Goal: Task Accomplishment & Management: Complete application form

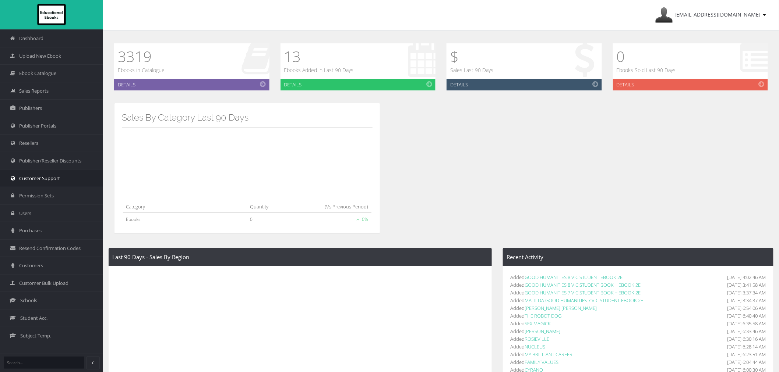
click at [37, 181] on span "Customer Support" at bounding box center [39, 178] width 41 height 7
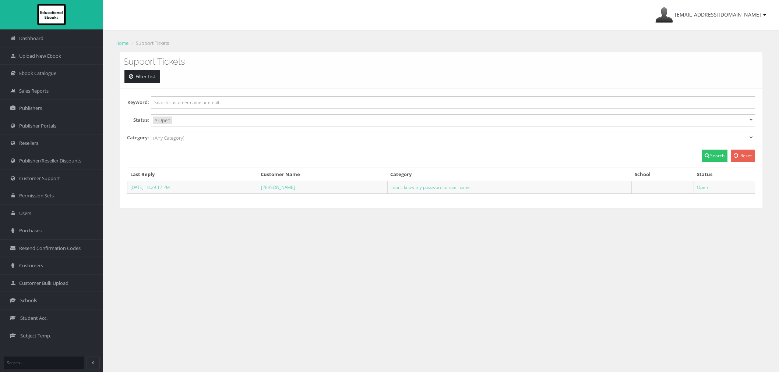
select select
click at [57, 297] on link "Schools" at bounding box center [51, 301] width 103 height 18
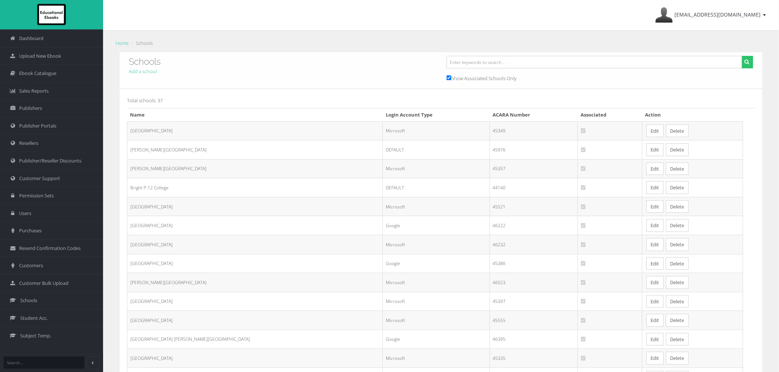
click at [646, 170] on link "Edit" at bounding box center [654, 169] width 17 height 13
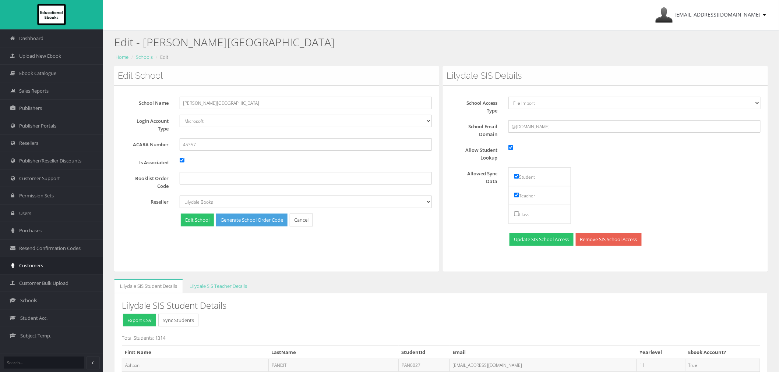
click at [33, 273] on link "Customers" at bounding box center [51, 266] width 103 height 18
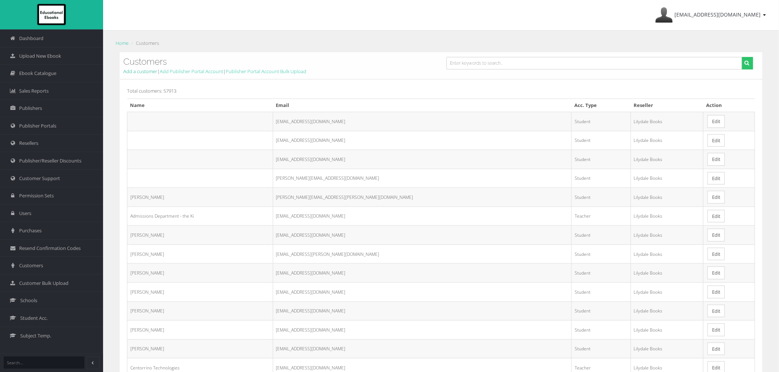
click at [144, 73] on link "Add a customer" at bounding box center [140, 71] width 34 height 7
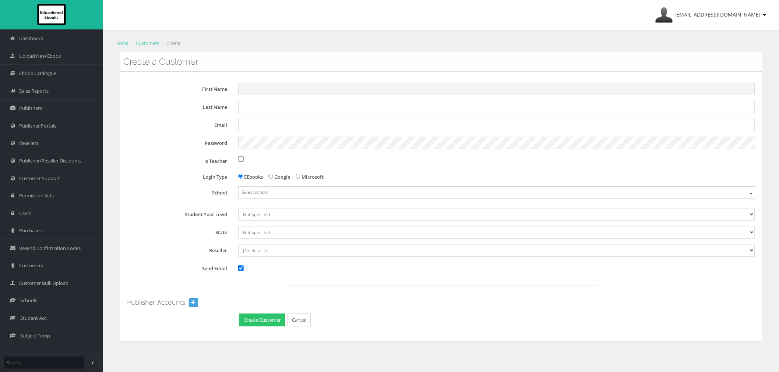
click at [325, 85] on input "First Name" at bounding box center [496, 89] width 517 height 13
paste input "Ilauo"
type input "Ilauo"
click at [242, 105] on input "Last Name" at bounding box center [496, 107] width 517 height 13
paste input "Li"
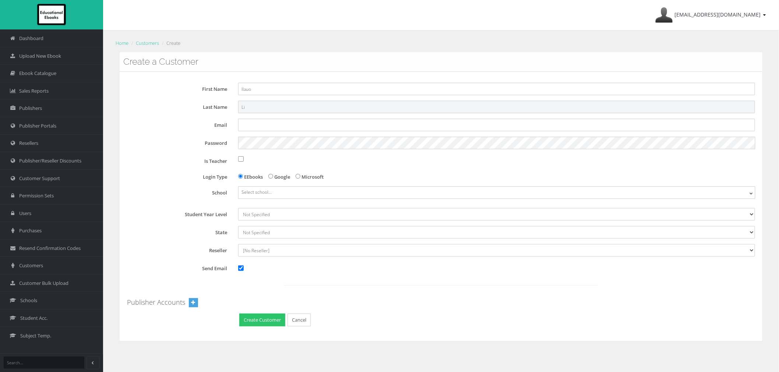
type input "Li"
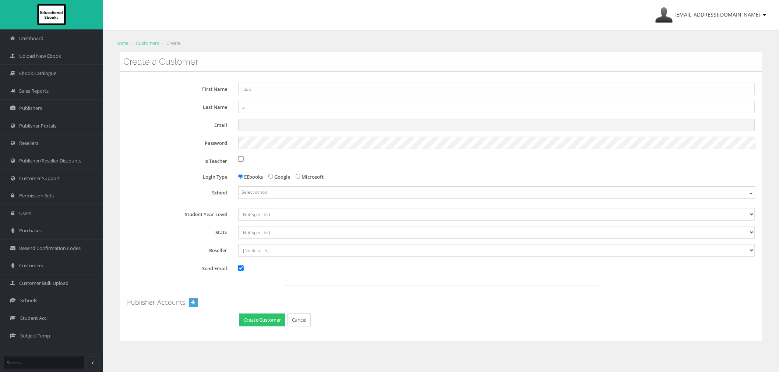
click at [325, 125] on input "Email" at bounding box center [496, 125] width 517 height 13
paste input "ili50@schools.vic.edu.au"
type input "ili50@schools.vic.edu.au"
click at [239, 314] on button "Create Customer" at bounding box center [262, 320] width 46 height 13
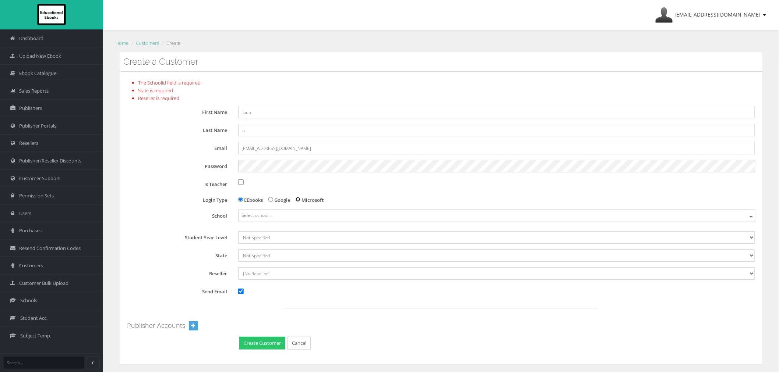
click at [299, 199] on input "Microsoft" at bounding box center [298, 199] width 5 height 5
radio input "true"
click at [292, 214] on span "Select school..." at bounding box center [497, 215] width 516 height 11
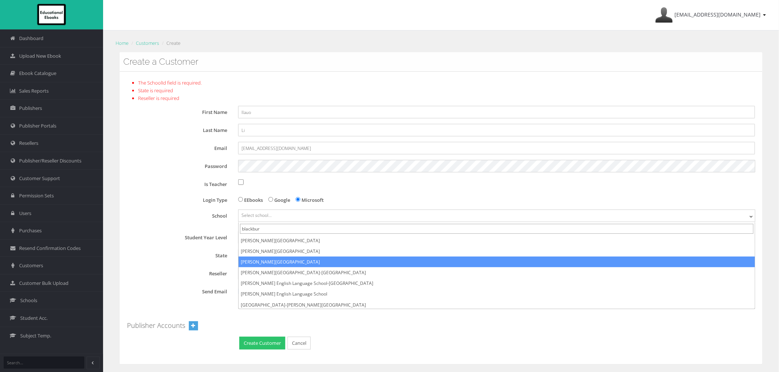
type input "blackbur"
select select "cff8580b-5dfa-eb11-a9a8-0272d098c78b"
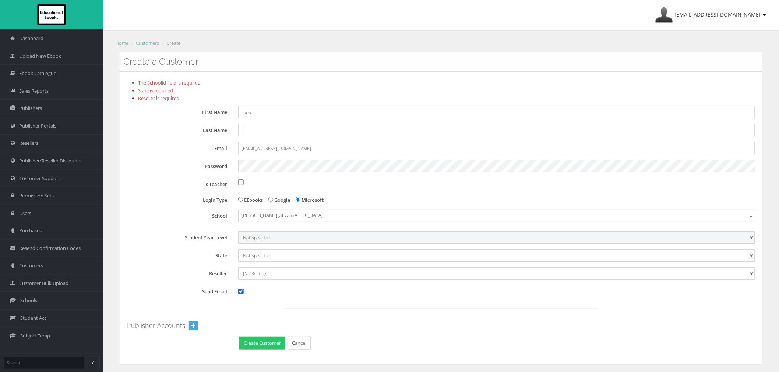
click at [263, 238] on select "Not Specified 7 8 9 10 11 12" at bounding box center [496, 238] width 517 height 13
select select "9"
click at [238, 232] on select "Not Specified 7 8 9 10 11 12" at bounding box center [496, 238] width 517 height 13
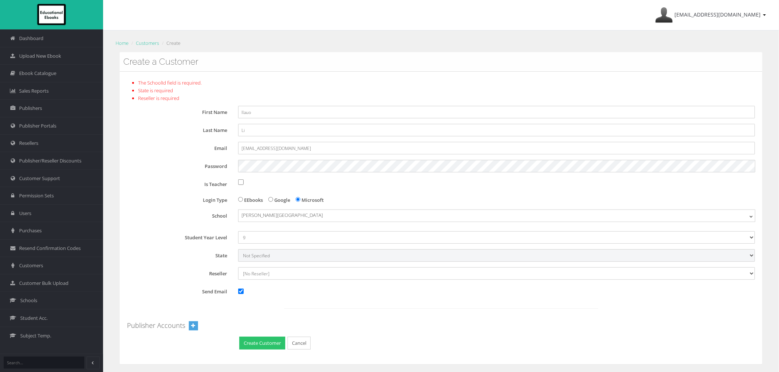
drag, startPoint x: 264, startPoint y: 255, endPoint x: 264, endPoint y: 260, distance: 4.8
click at [264, 255] on select "Not Specified Australian Capital Territory International New South Wales Northe…" at bounding box center [496, 256] width 517 height 13
select select "6"
click at [238, 250] on select "Not Specified Australian Capital Territory International New South Wales Northe…" at bounding box center [496, 256] width 517 height 13
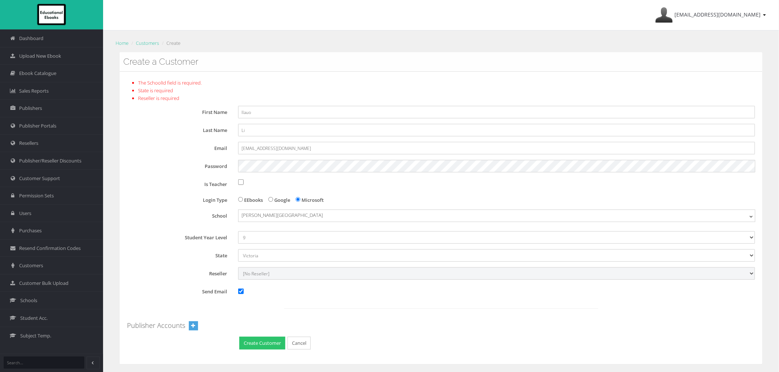
drag, startPoint x: 259, startPoint y: 269, endPoint x: 262, endPoint y: 277, distance: 8.3
click at [260, 269] on select "[No Reseller] Lilydale Books JP Books Victoria Pty Ltd Lamont Books Better Books" at bounding box center [496, 274] width 517 height 13
select select "982ec6f6-a058-e411-9fc3-00155d7a4405"
click at [238, 268] on select "[No Reseller] Lilydale Books JP Books Victoria Pty Ltd Lamont Books Better Books" at bounding box center [496, 274] width 517 height 13
click at [241, 289] on input "Send Email" at bounding box center [241, 292] width 6 height 6
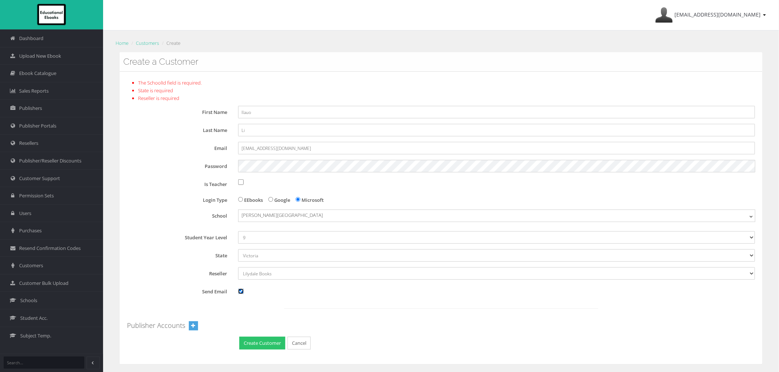
checkbox input "false"
click at [253, 345] on button "Create Customer" at bounding box center [262, 343] width 46 height 13
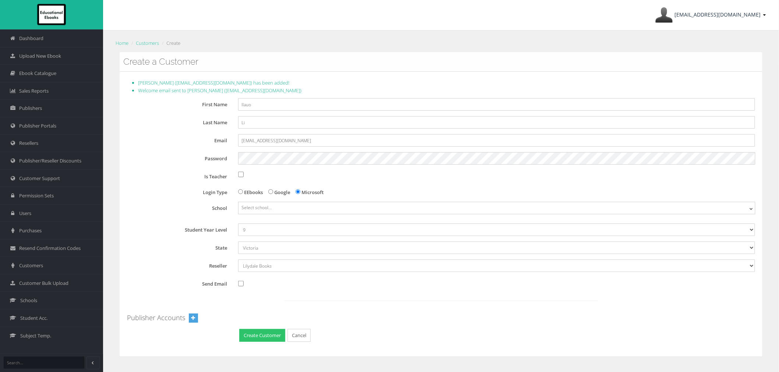
click at [700, 19] on link "[EMAIL_ADDRESS][DOMAIN_NAME]" at bounding box center [710, 15] width 118 height 30
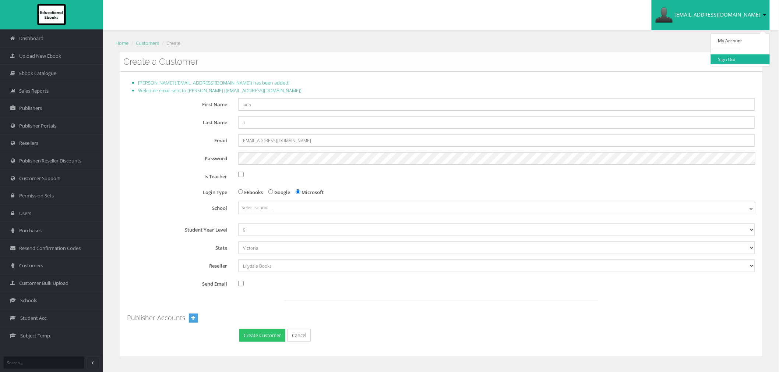
click at [725, 59] on link "Sign Out" at bounding box center [740, 59] width 59 height 10
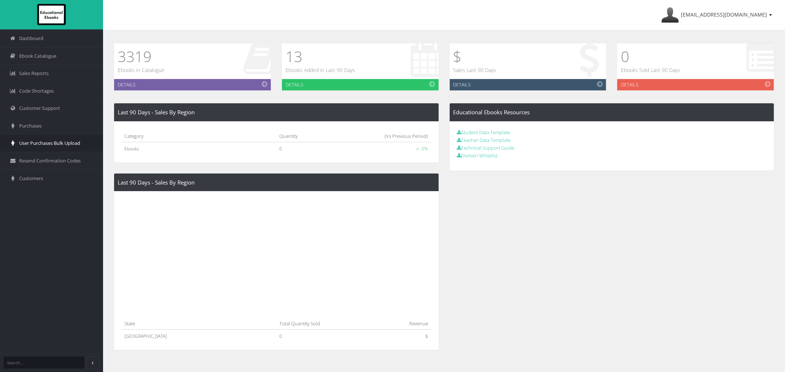
click at [56, 149] on link "User Purchases Bulk Upload" at bounding box center [51, 143] width 103 height 18
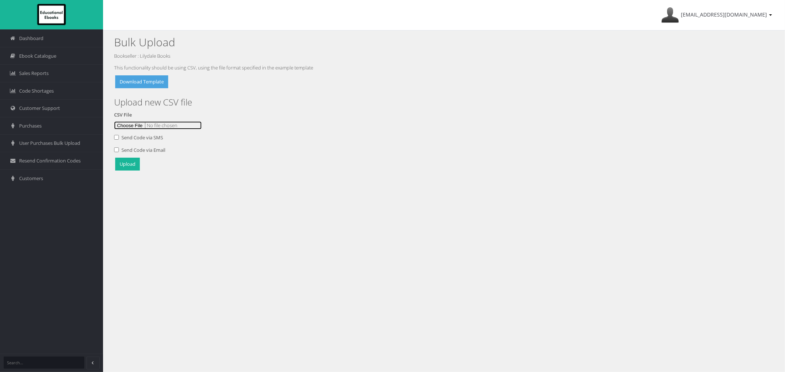
click at [138, 123] on input "file" at bounding box center [158, 125] width 88 height 8
type input "C:\fakepath\[PERSON_NAME] Upload [DATE]csv"
click at [120, 167] on button "Upload" at bounding box center [127, 164] width 25 height 13
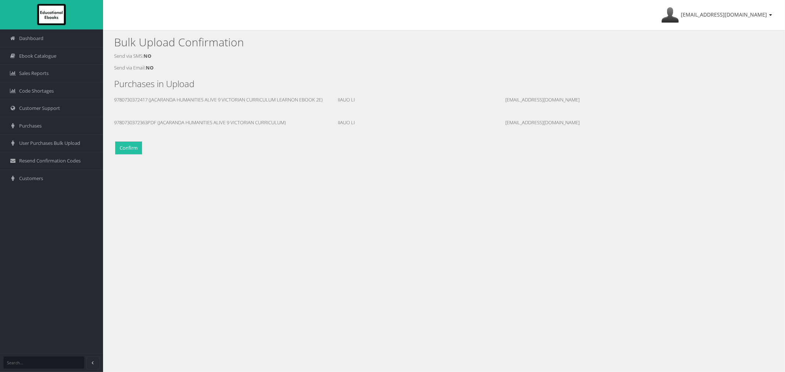
click at [126, 154] on button "Confirm" at bounding box center [128, 148] width 27 height 13
drag, startPoint x: 297, startPoint y: 100, endPoint x: 312, endPoint y: 98, distance: 15.3
click at [312, 98] on div "IIAUO LI" at bounding box center [360, 100] width 168 height 8
copy div "IIAUO LI"
click at [407, 128] on div "IIAUO LI" at bounding box center [360, 131] width 168 height 8
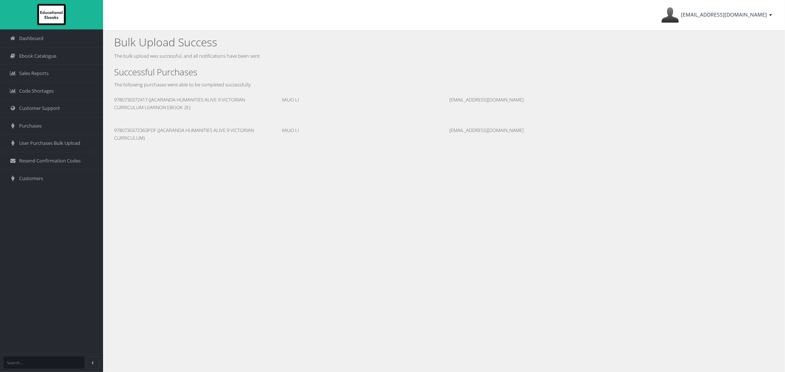
click at [724, 16] on span "ayesha@lilydalebooks.com.au" at bounding box center [724, 14] width 86 height 7
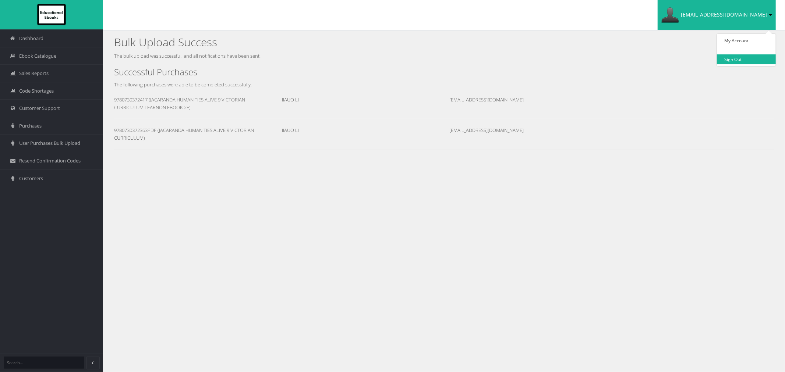
click at [732, 62] on link "Sign Out" at bounding box center [746, 59] width 59 height 10
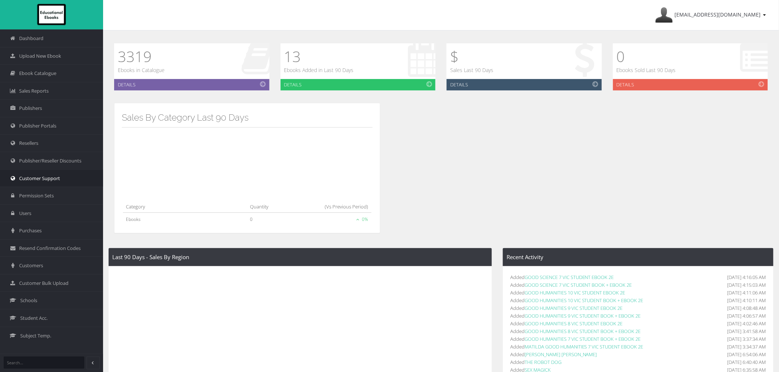
click at [46, 179] on span "Customer Support" at bounding box center [39, 178] width 41 height 7
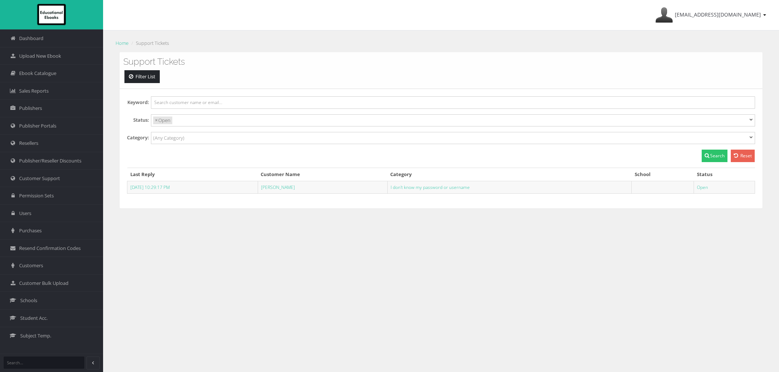
select select
click at [45, 43] on link "Dashboard" at bounding box center [51, 38] width 103 height 18
